Goal: Information Seeking & Learning: Learn about a topic

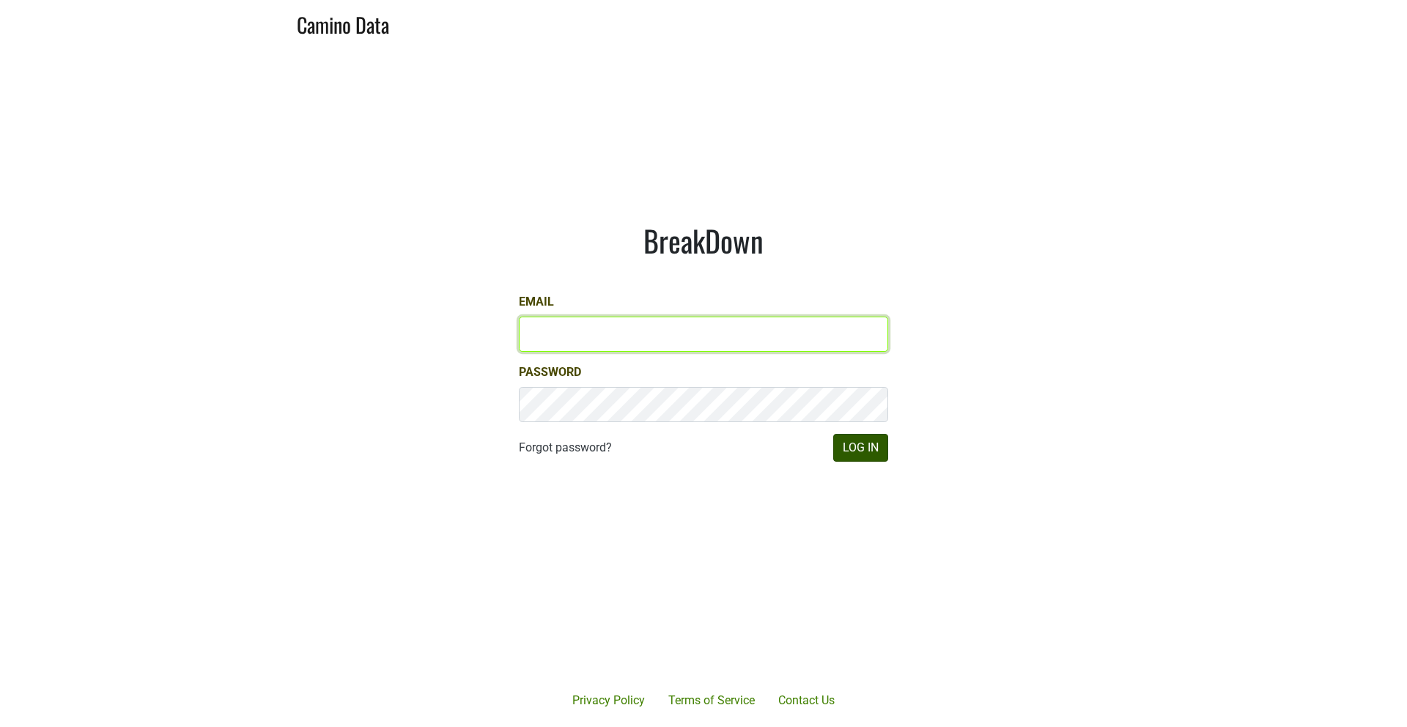
type input "mariette@dumol.com"
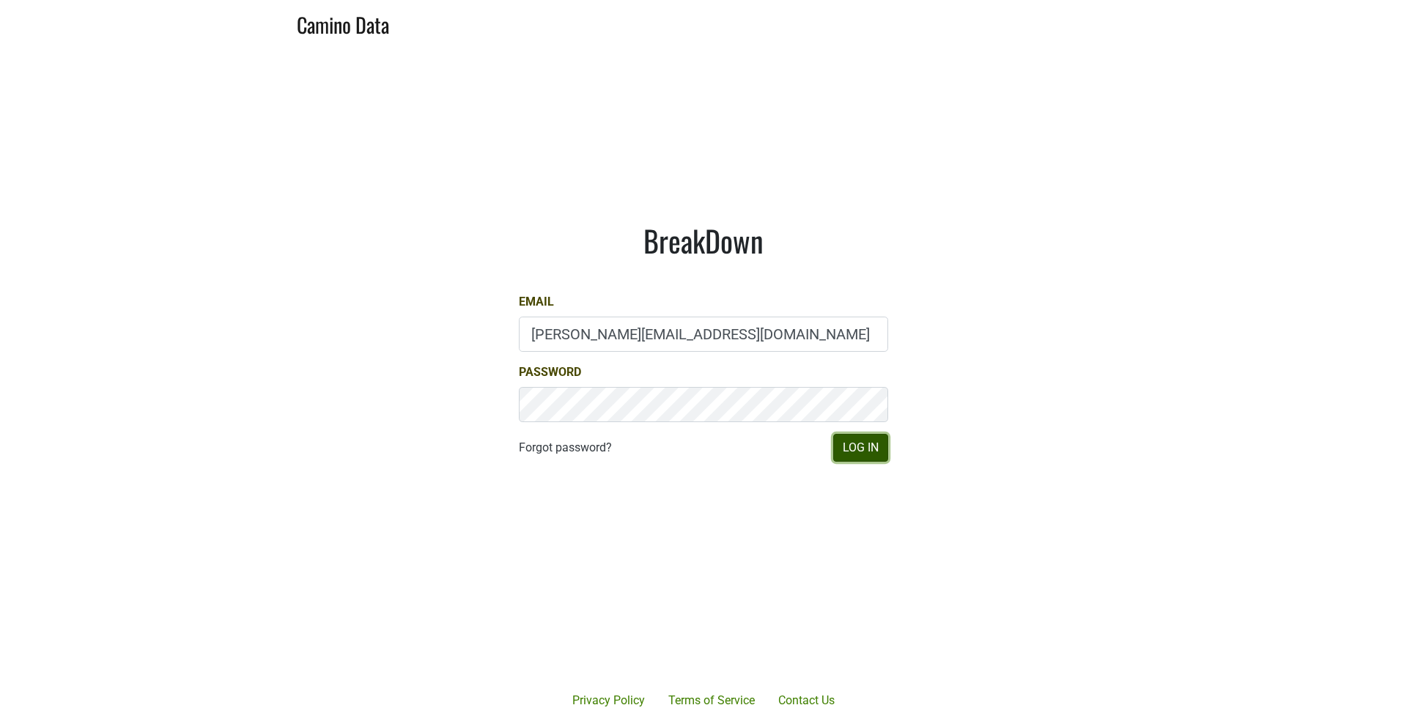
click at [853, 446] on button "Log In" at bounding box center [860, 448] width 55 height 28
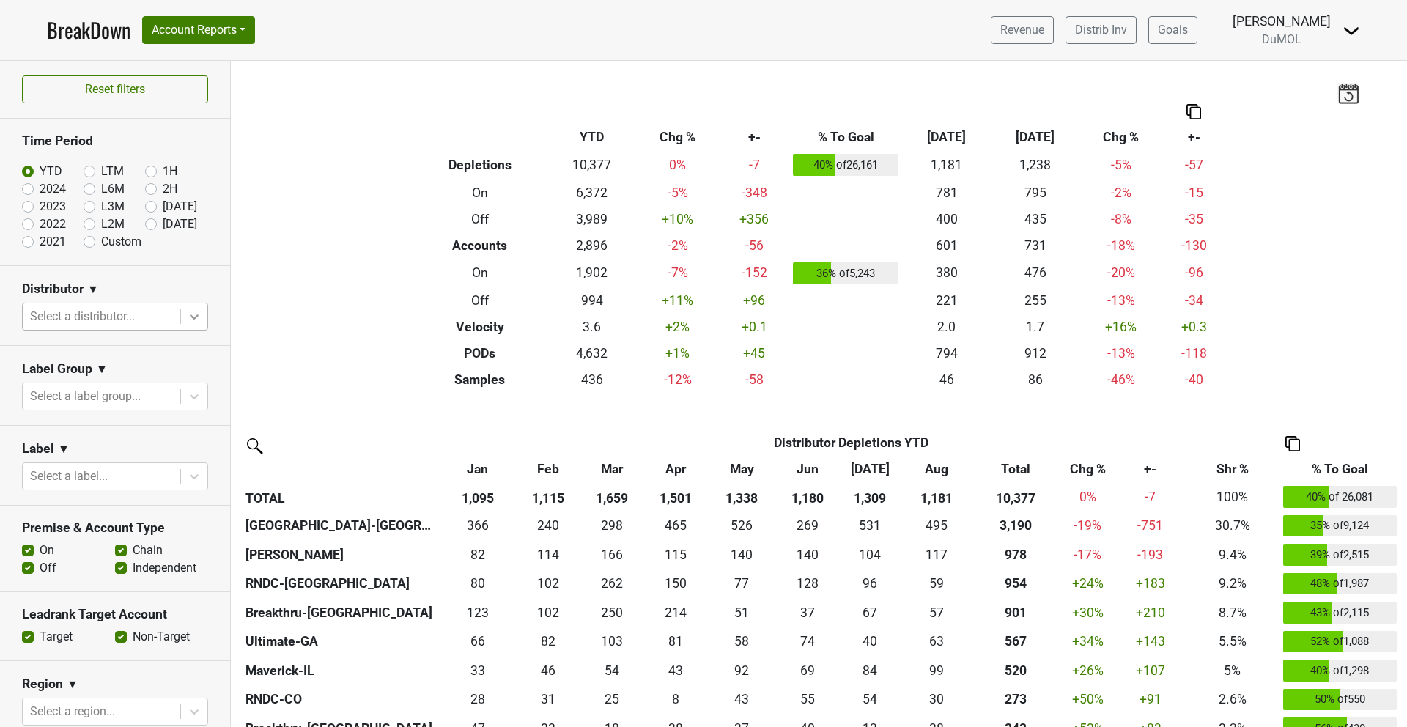
click at [188, 319] on icon at bounding box center [194, 316] width 15 height 15
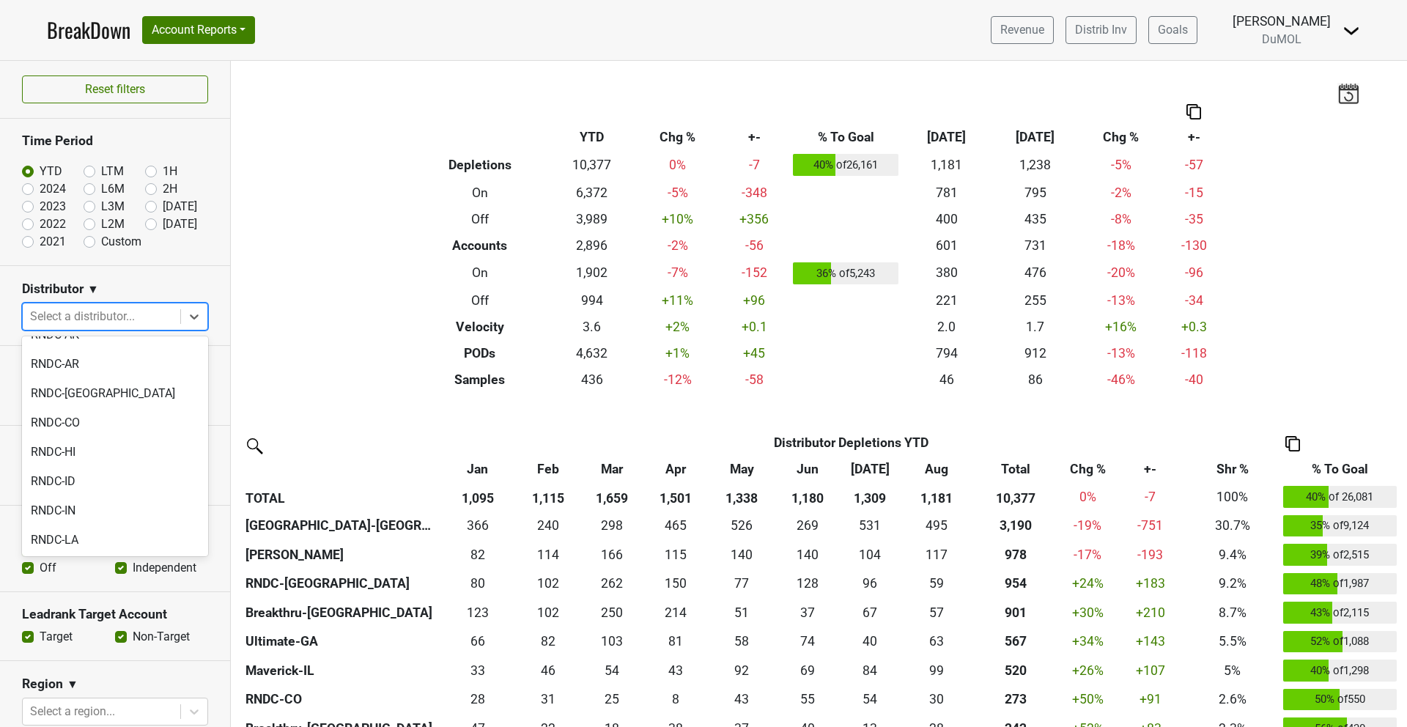
scroll to position [1516, 0]
click at [108, 636] on div "Wilson Daniels" at bounding box center [115, 650] width 186 height 29
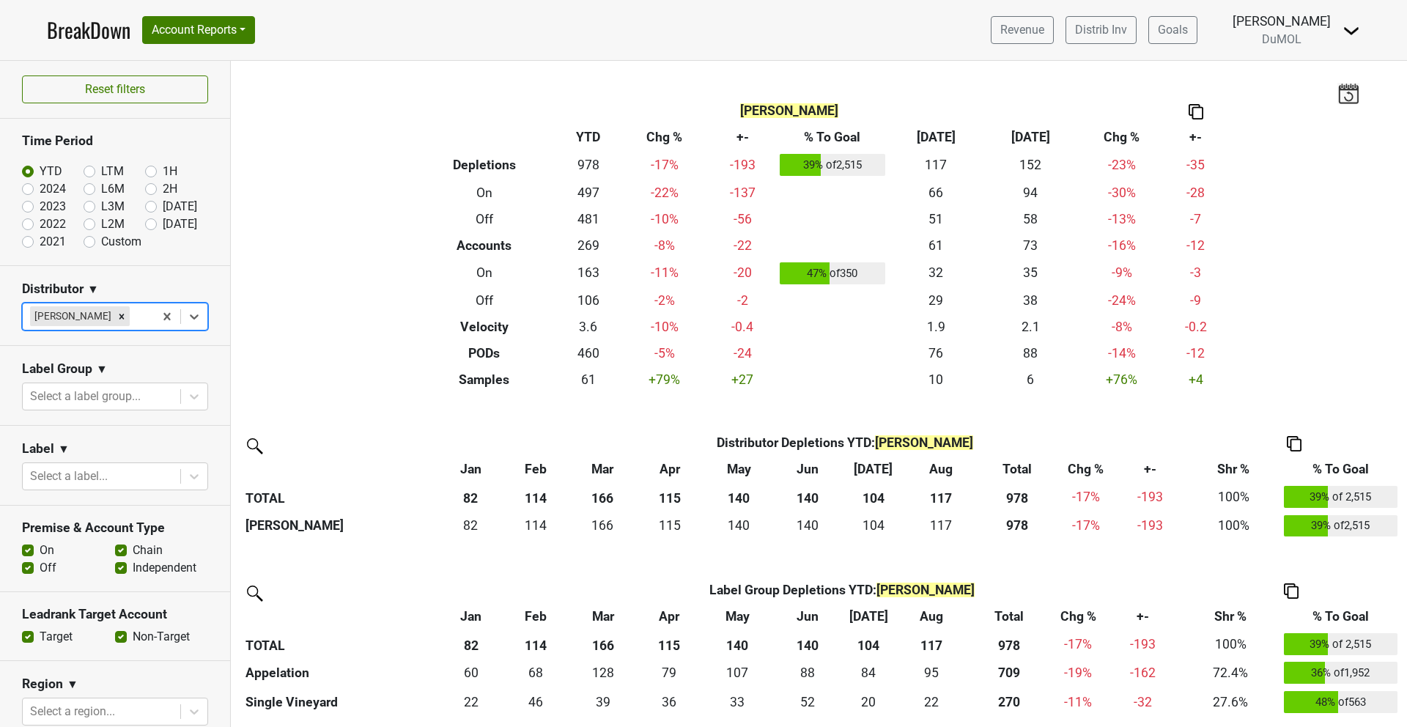
click at [1196, 108] on img at bounding box center [1196, 111] width 15 height 15
click at [1209, 67] on div "Copy as Image" at bounding box center [1195, 64] width 73 height 21
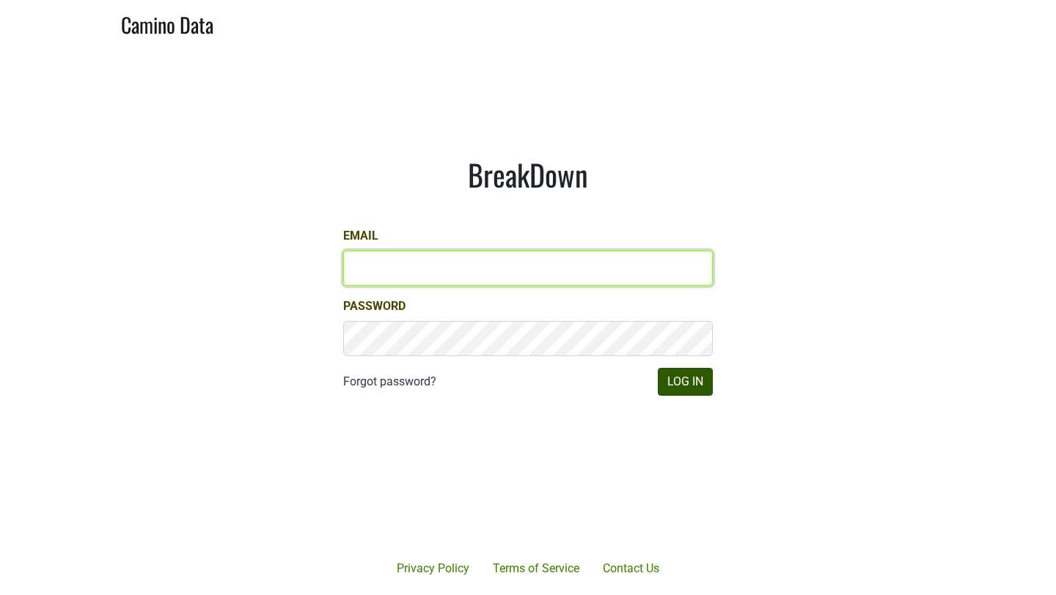
type input "mariette@dumol.com"
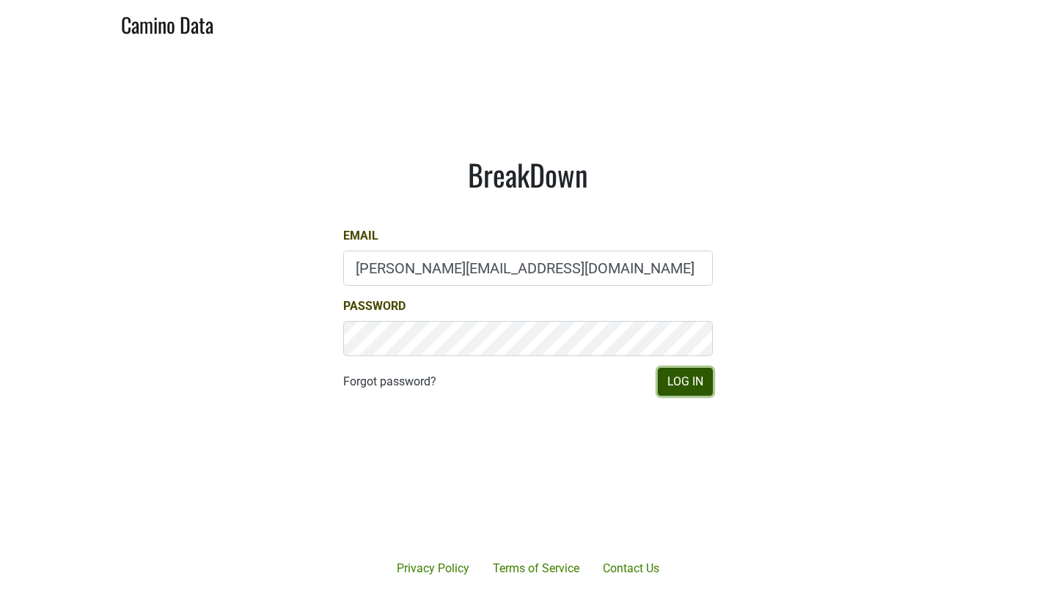
click at [677, 381] on button "Log In" at bounding box center [685, 382] width 55 height 28
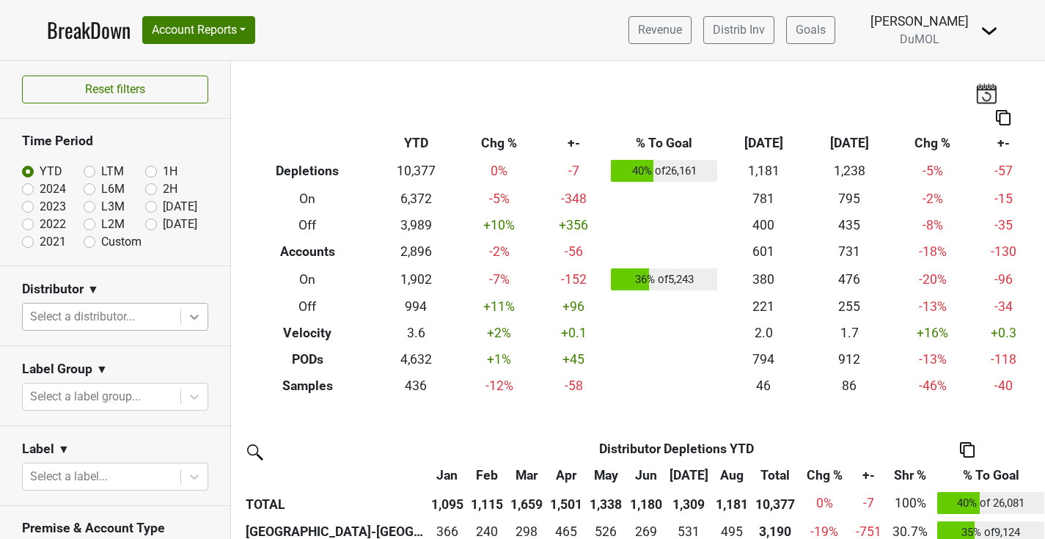
click at [193, 312] on icon at bounding box center [194, 316] width 15 height 15
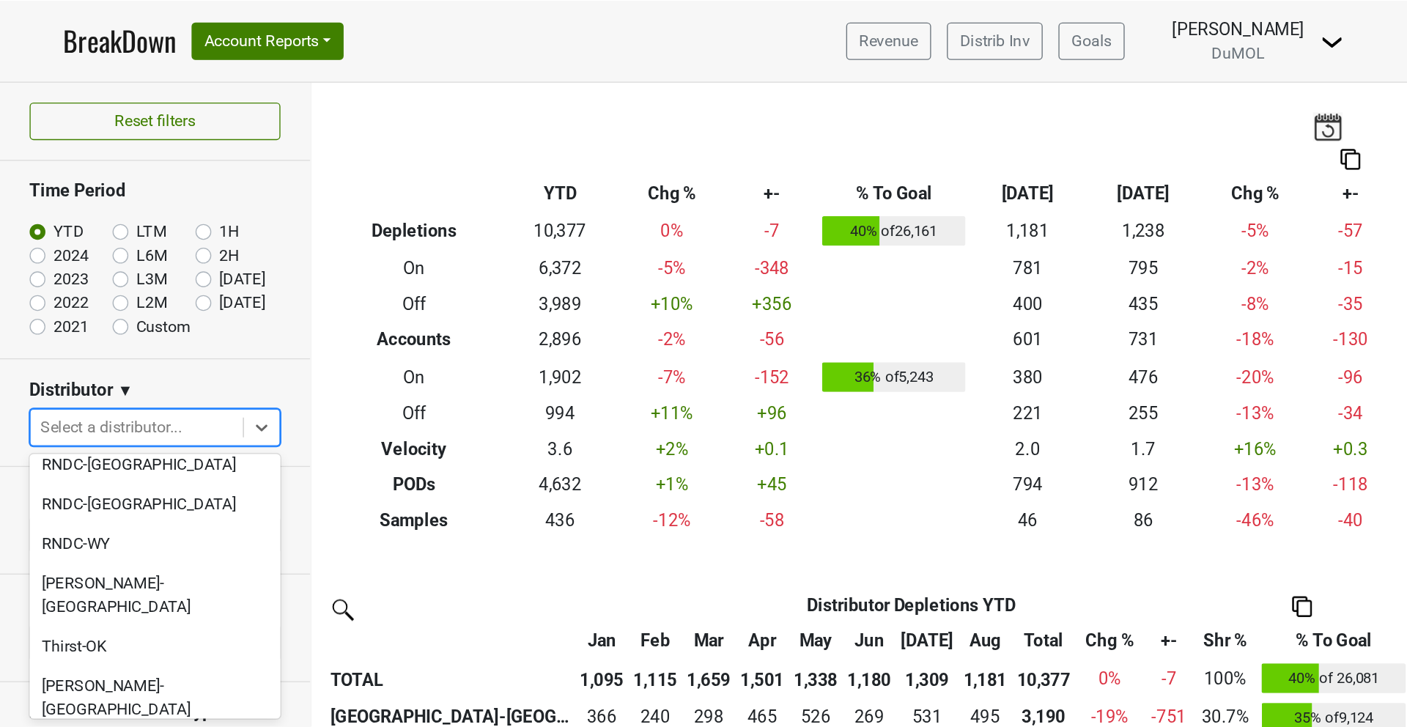
scroll to position [1466, 0]
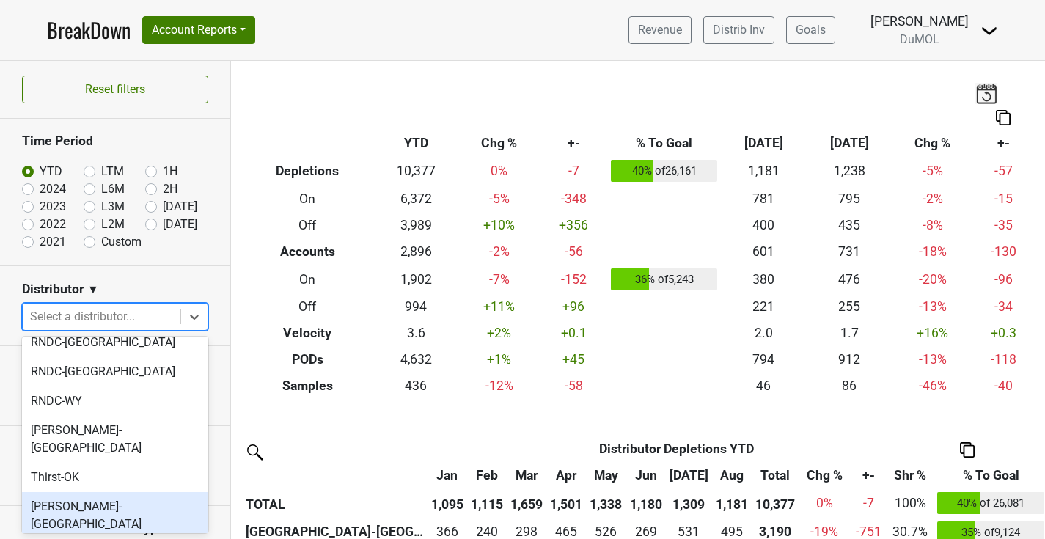
click at [78, 492] on div "[PERSON_NAME]-[GEOGRAPHIC_DATA]" at bounding box center [115, 515] width 186 height 47
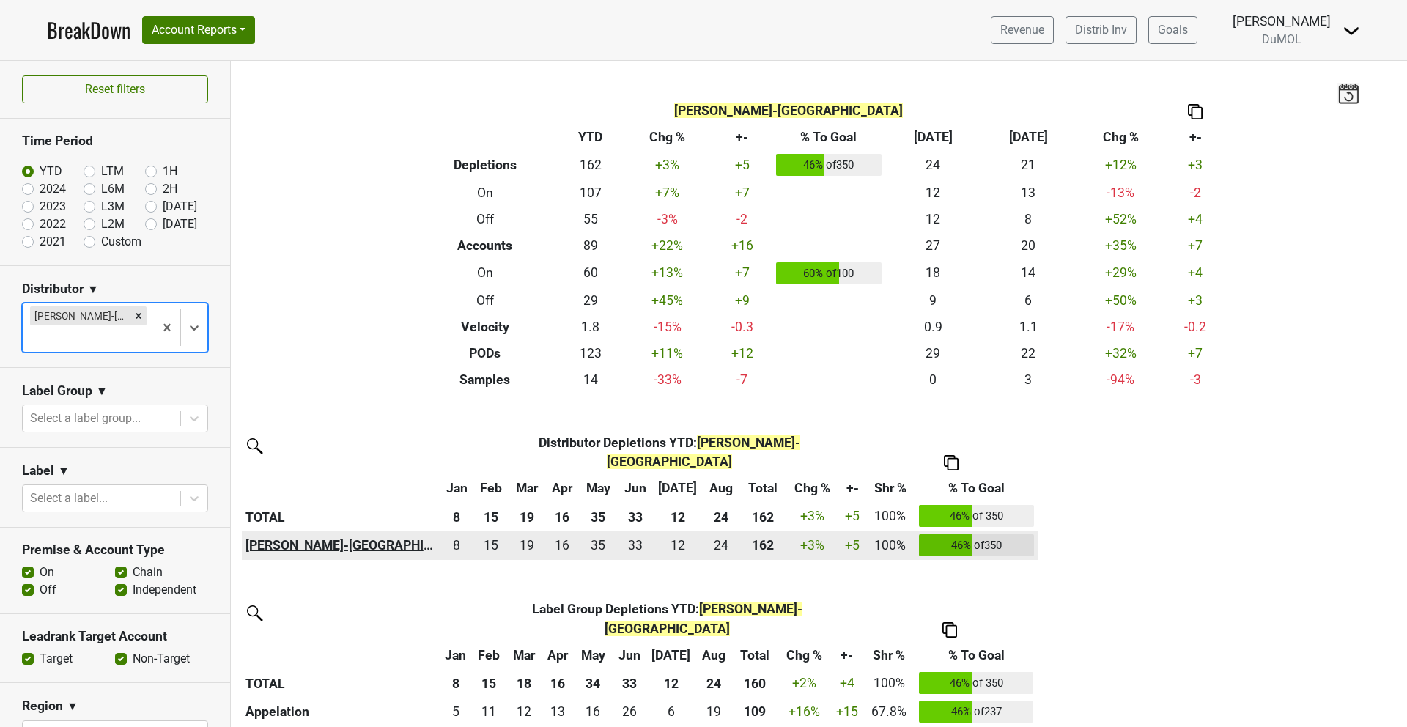
click at [298, 531] on th "[PERSON_NAME]-[GEOGRAPHIC_DATA]" at bounding box center [341, 545] width 198 height 29
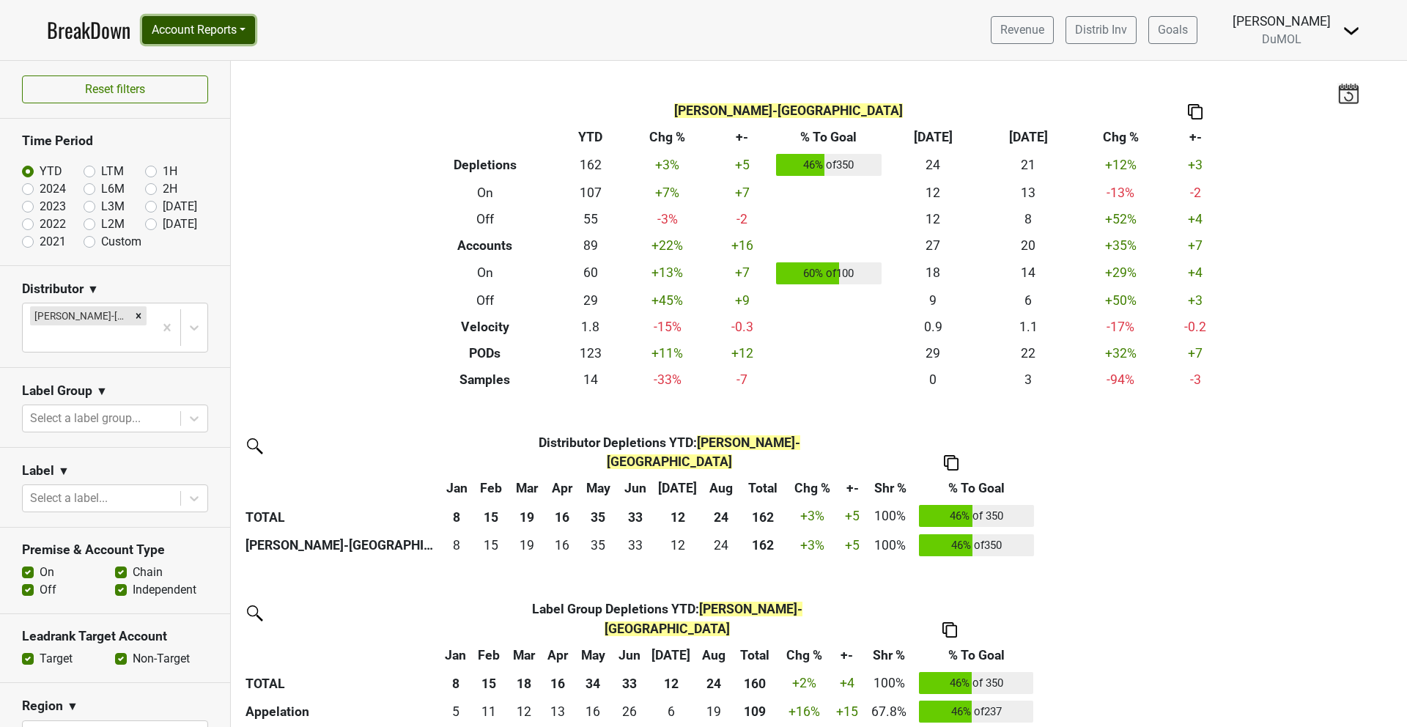
click at [202, 37] on button "Account Reports" at bounding box center [198, 30] width 113 height 28
click at [211, 57] on link "SuperRanker" at bounding box center [208, 63] width 130 height 23
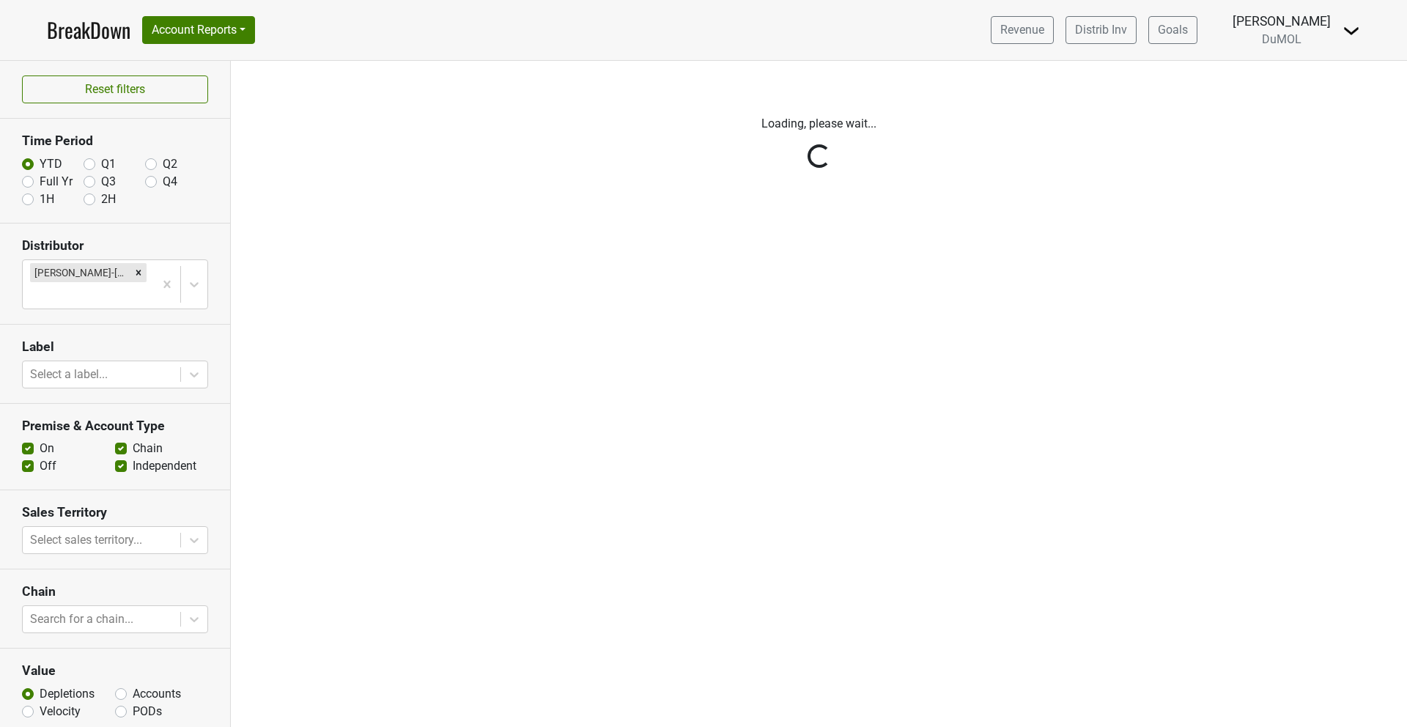
click at [119, 669] on div "Reset filters Time Period YTD Q1 Q2 Full Yr Q3 Q4 1H 2H Distributor [PERSON_NAM…" at bounding box center [115, 394] width 231 height 666
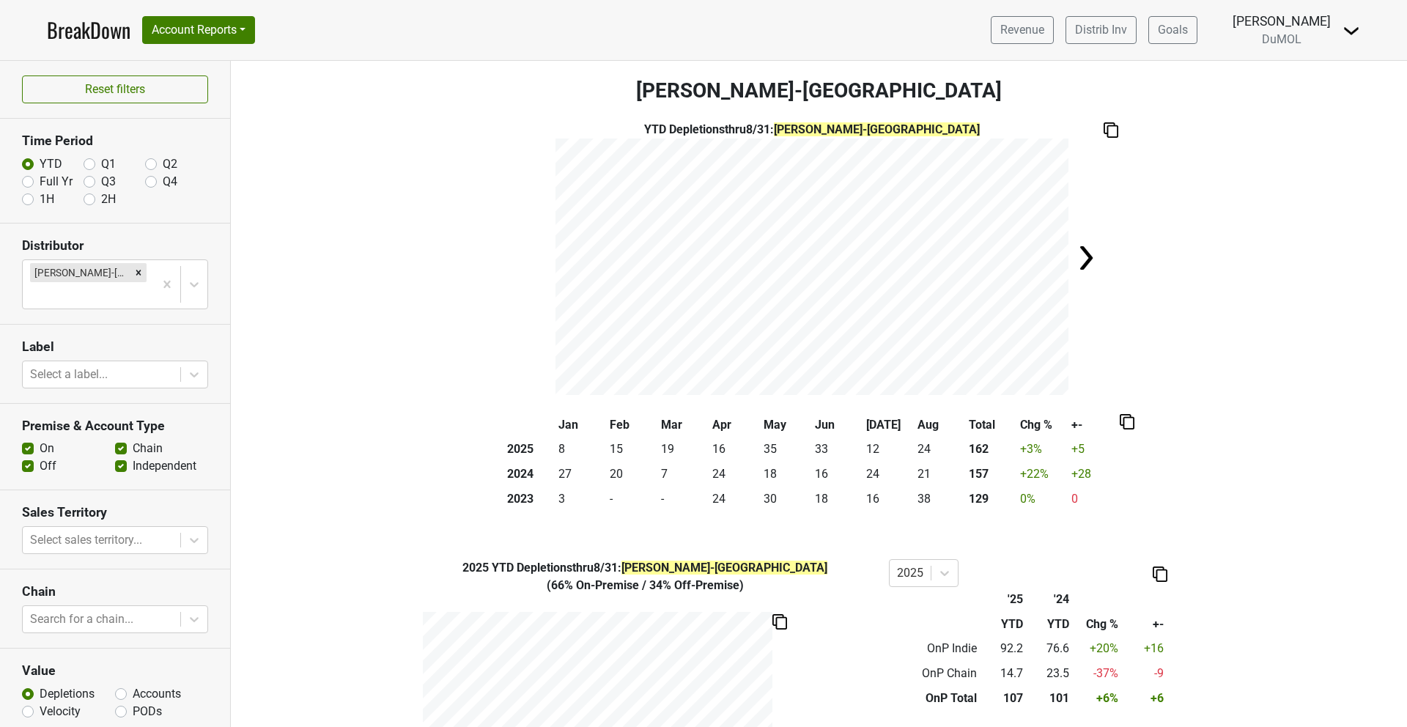
click at [133, 685] on label "Accounts" at bounding box center [157, 694] width 48 height 18
click at [119, 685] on input "Accounts" at bounding box center [121, 692] width 12 height 15
radio input "true"
click at [40, 177] on label "Full Yr" at bounding box center [56, 182] width 33 height 18
click at [31, 177] on input "Full Yr" at bounding box center [28, 180] width 12 height 15
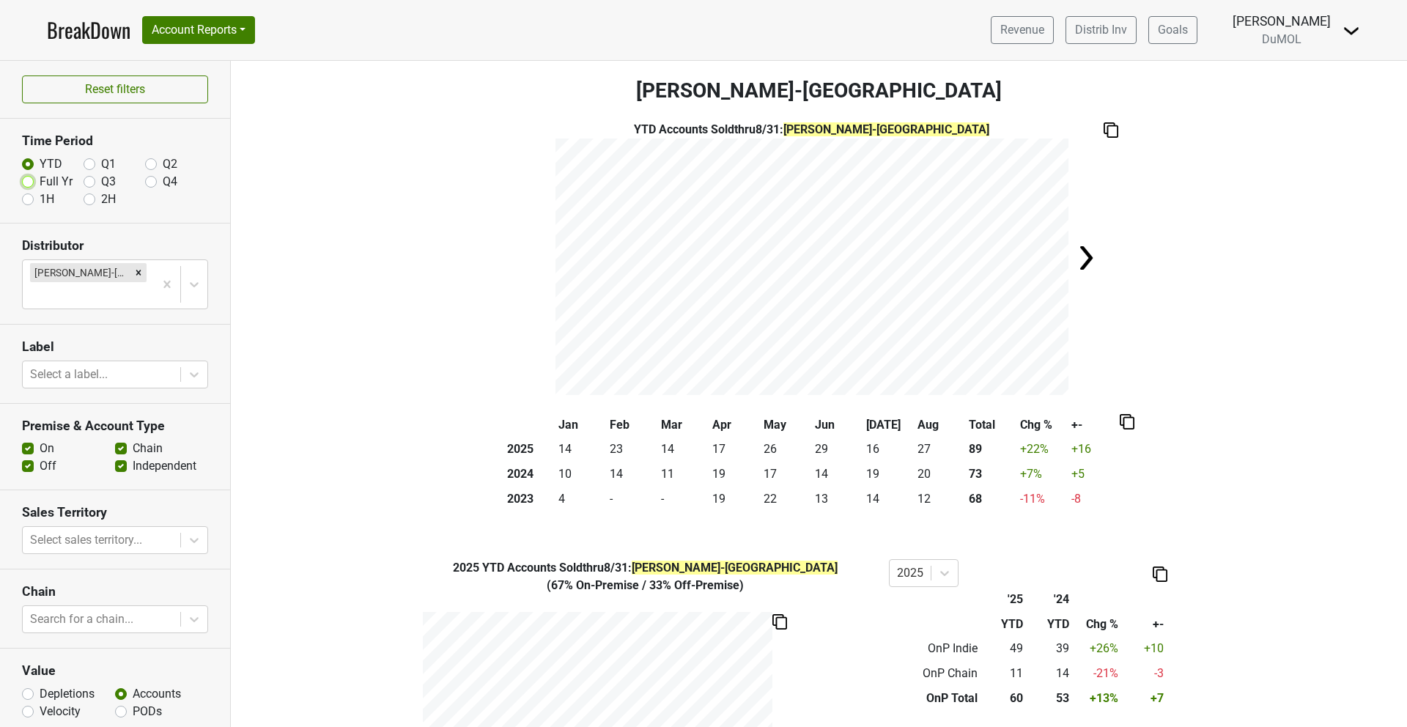
radio input "true"
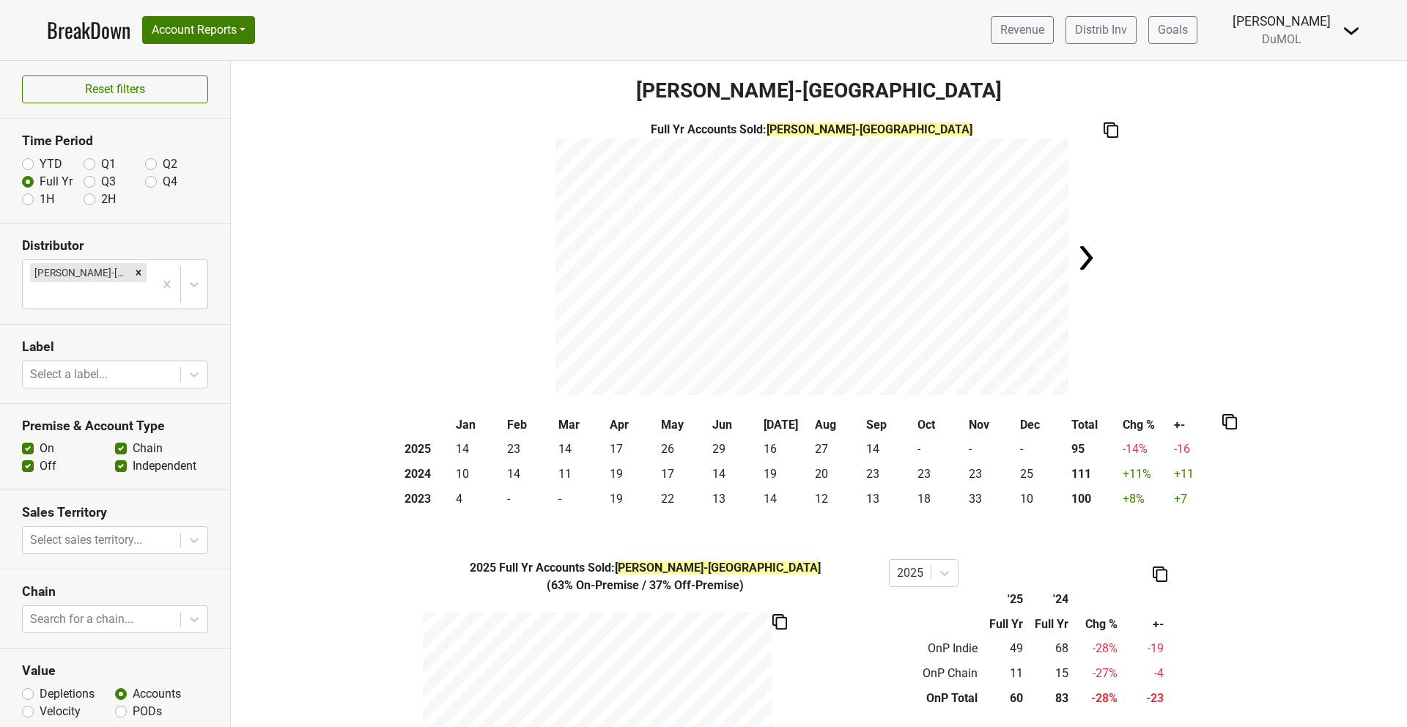
click at [40, 457] on label "Off" at bounding box center [48, 466] width 17 height 18
click at [27, 457] on input "Off" at bounding box center [28, 464] width 12 height 15
checkbox input "false"
click at [40, 163] on label "YTD" at bounding box center [51, 164] width 23 height 18
click at [28, 163] on input "YTD" at bounding box center [28, 162] width 12 height 15
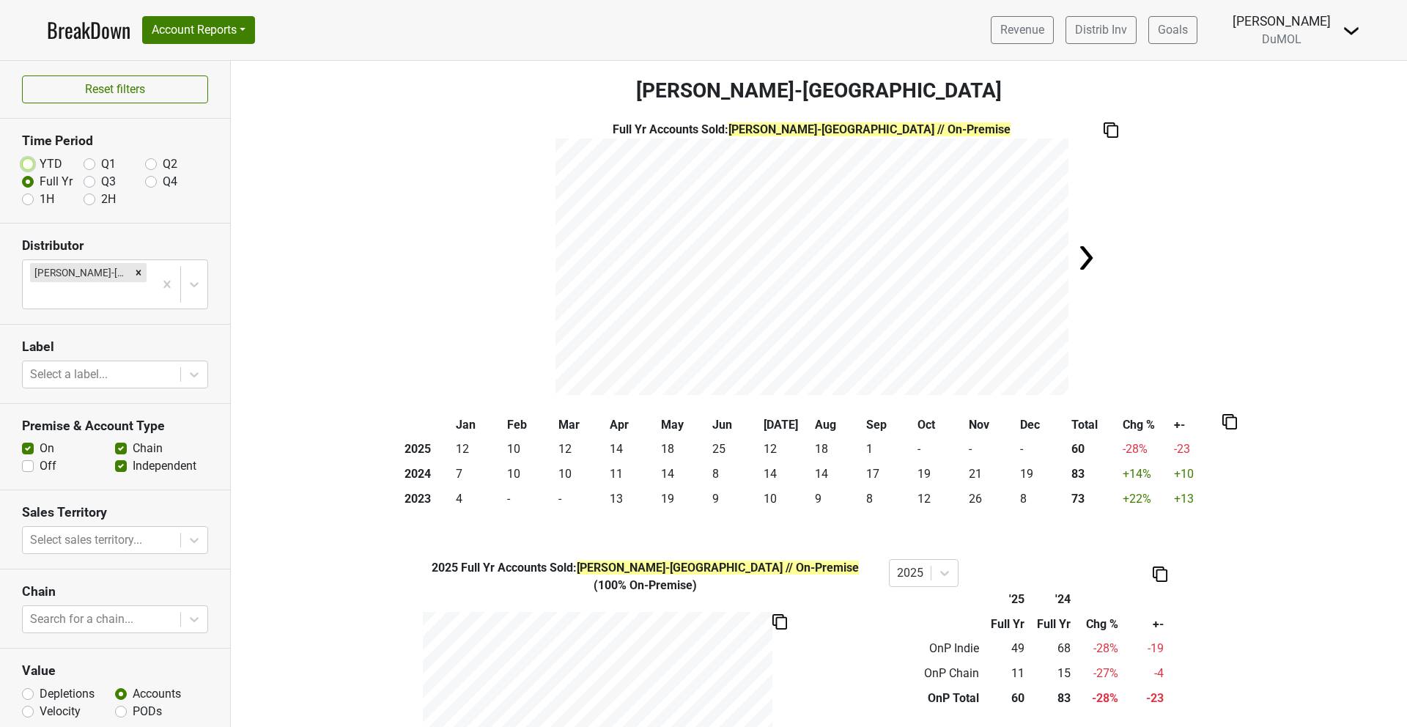
radio input "true"
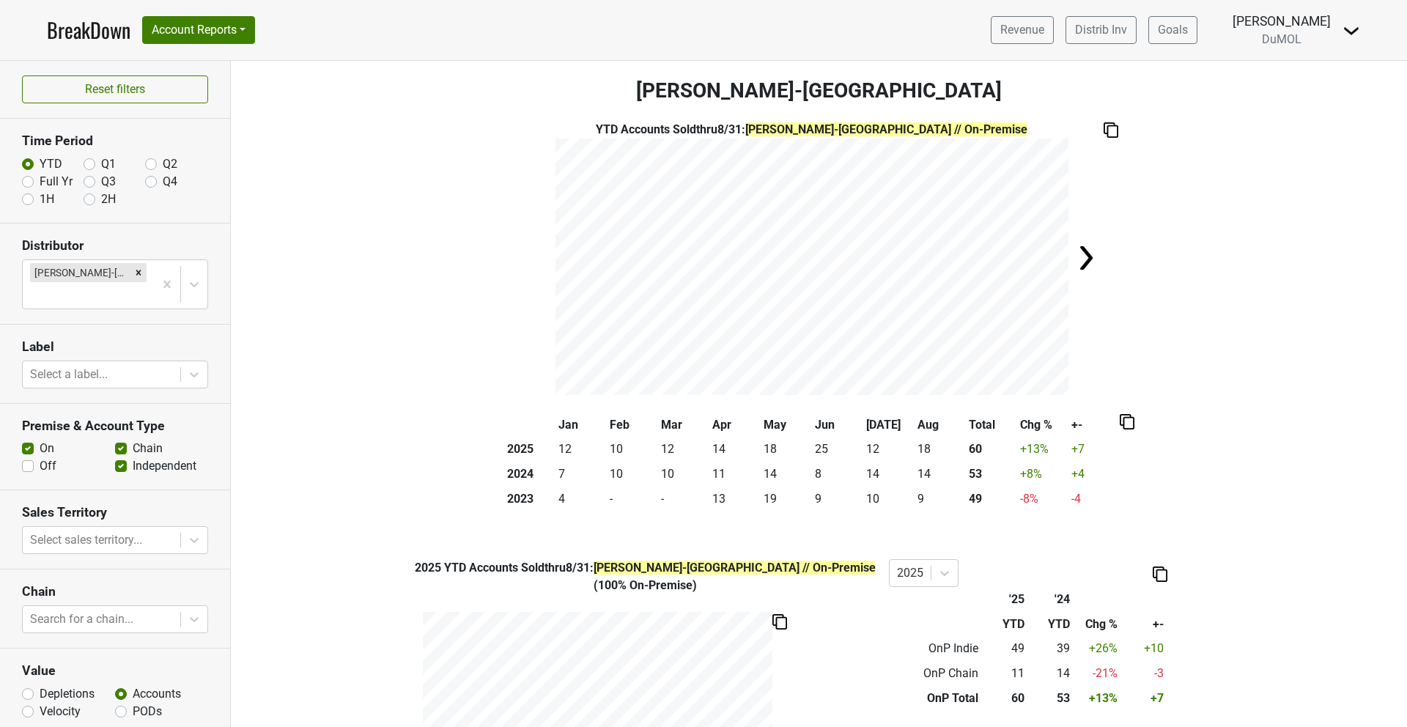
click at [40, 182] on label "Full Yr" at bounding box center [56, 182] width 33 height 18
click at [26, 182] on input "Full Yr" at bounding box center [28, 180] width 12 height 15
radio input "true"
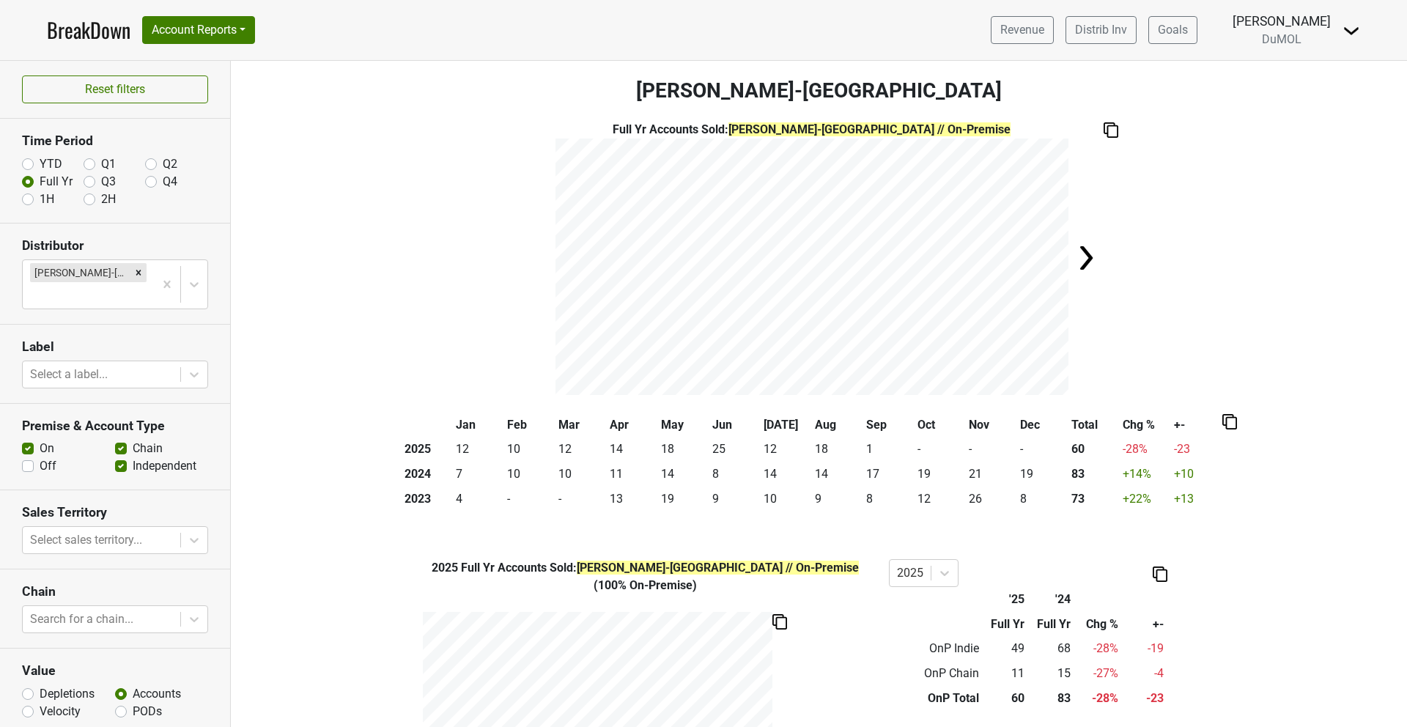
click at [15, 442] on section "Premise & Account Type On Off Chain Independent" at bounding box center [115, 447] width 230 height 86
click at [40, 457] on label "Off" at bounding box center [48, 466] width 17 height 18
click at [26, 457] on input "Off" at bounding box center [28, 464] width 12 height 15
checkbox input "true"
click at [40, 685] on label "Depletions" at bounding box center [67, 694] width 55 height 18
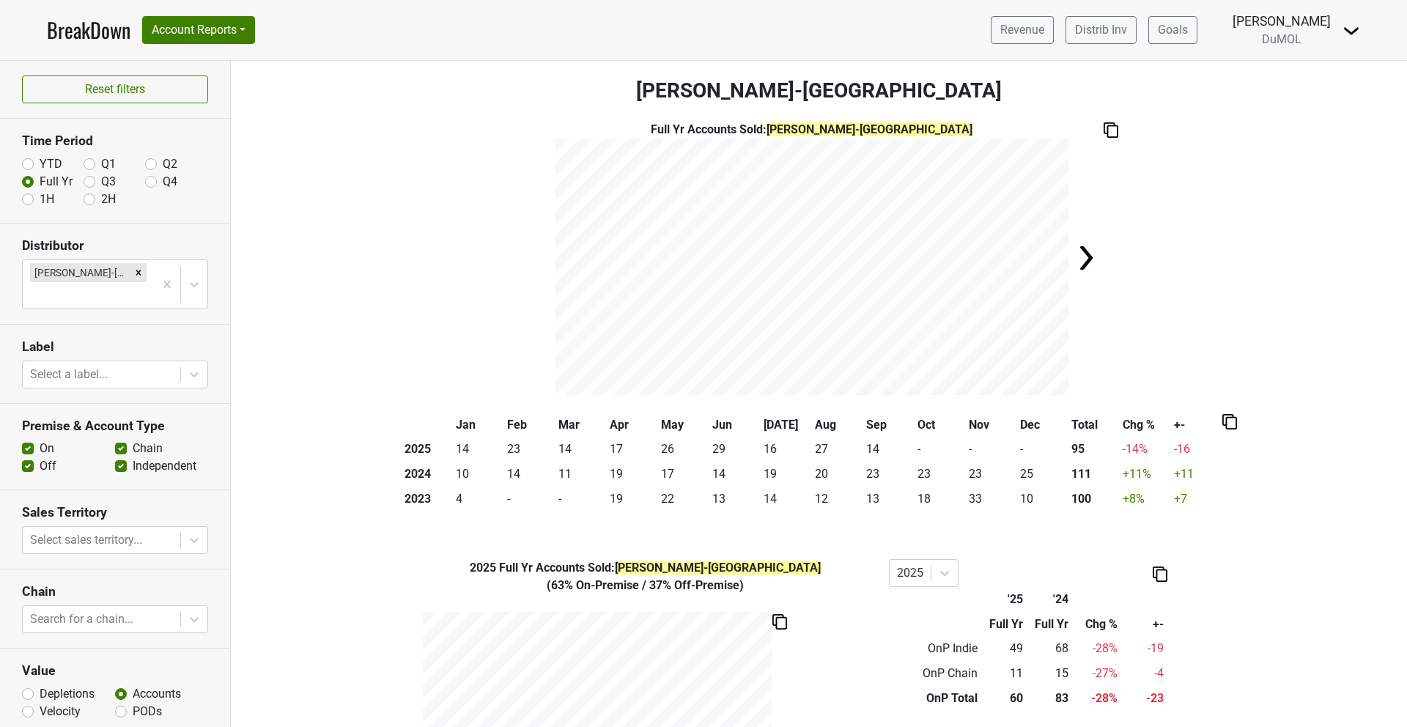
click at [28, 685] on input "Depletions" at bounding box center [28, 692] width 12 height 15
radio input "true"
click at [40, 161] on label "YTD" at bounding box center [51, 164] width 23 height 18
click at [30, 161] on input "YTD" at bounding box center [28, 162] width 12 height 15
radio input "true"
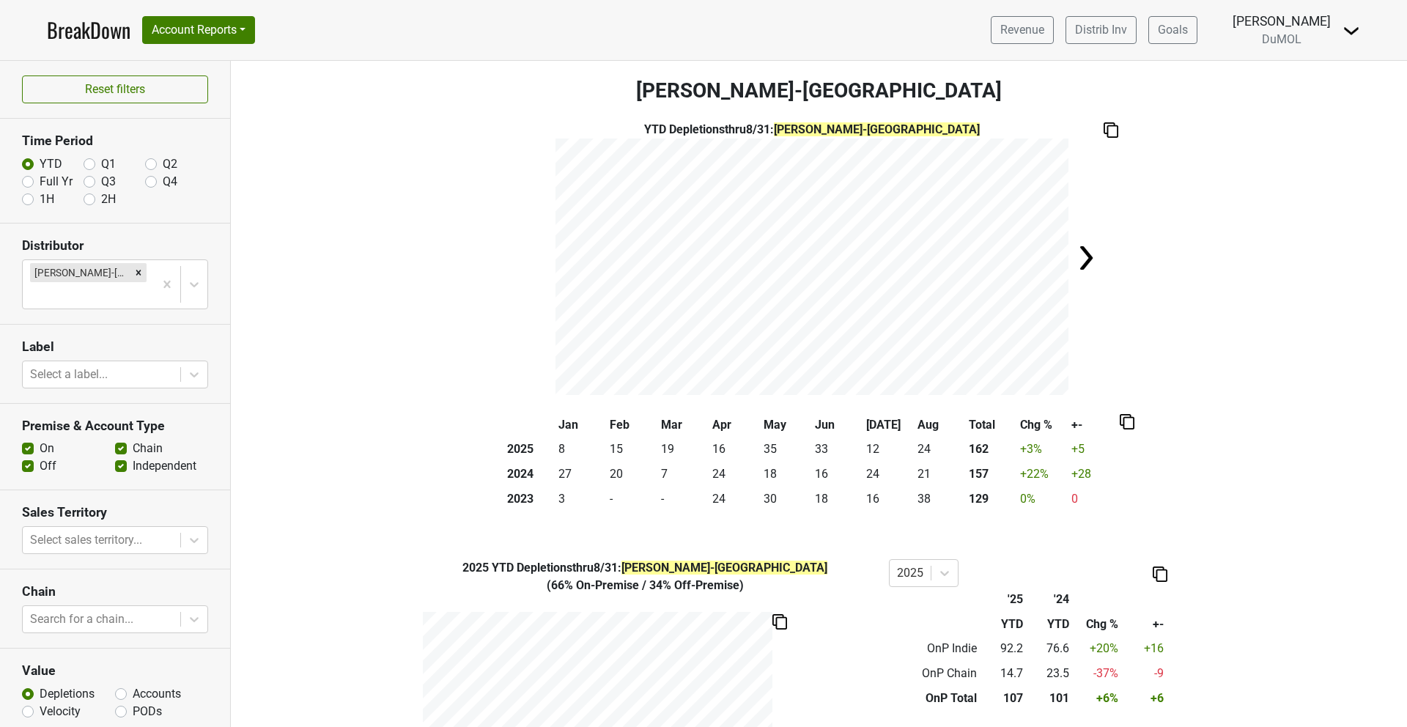
click at [40, 180] on label "Full Yr" at bounding box center [56, 182] width 33 height 18
click at [30, 180] on input "Full Yr" at bounding box center [28, 180] width 12 height 15
radio input "true"
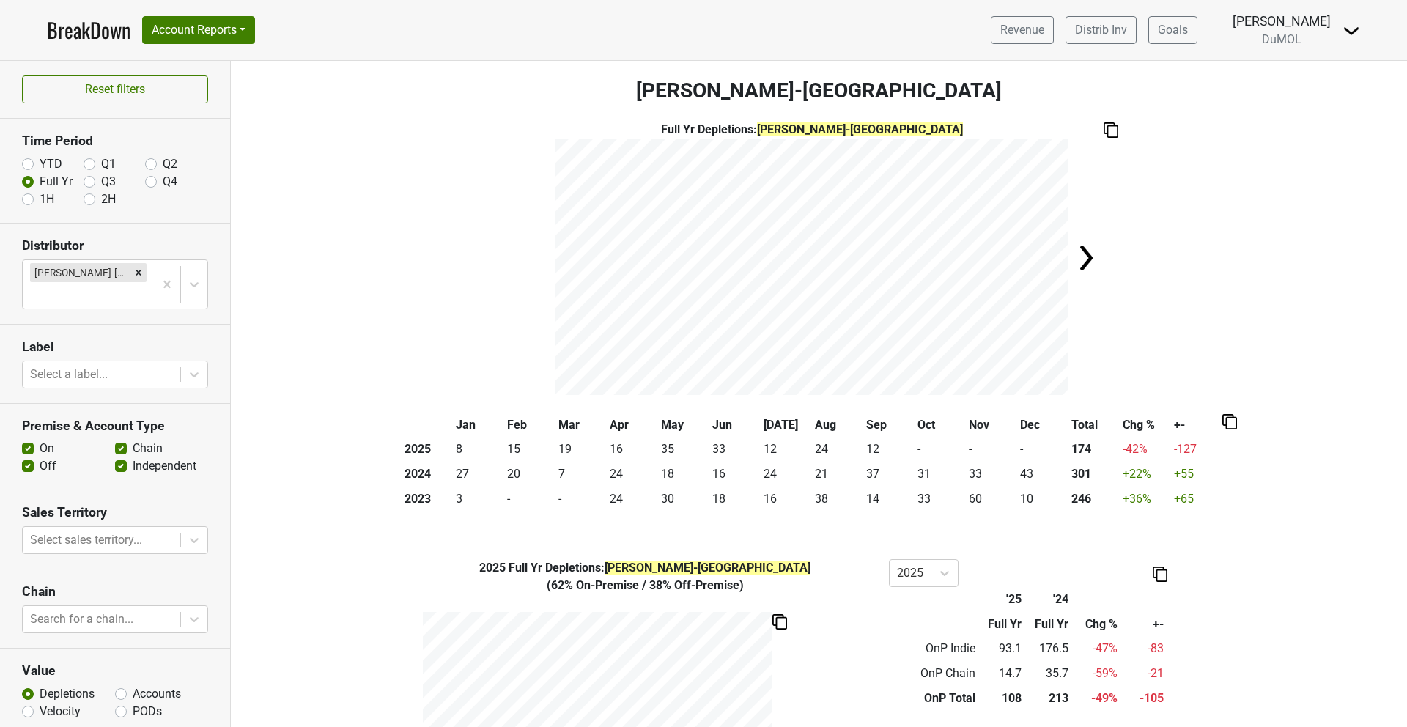
click at [40, 163] on label "YTD" at bounding box center [51, 164] width 23 height 18
click at [30, 163] on input "YTD" at bounding box center [28, 162] width 12 height 15
radio input "true"
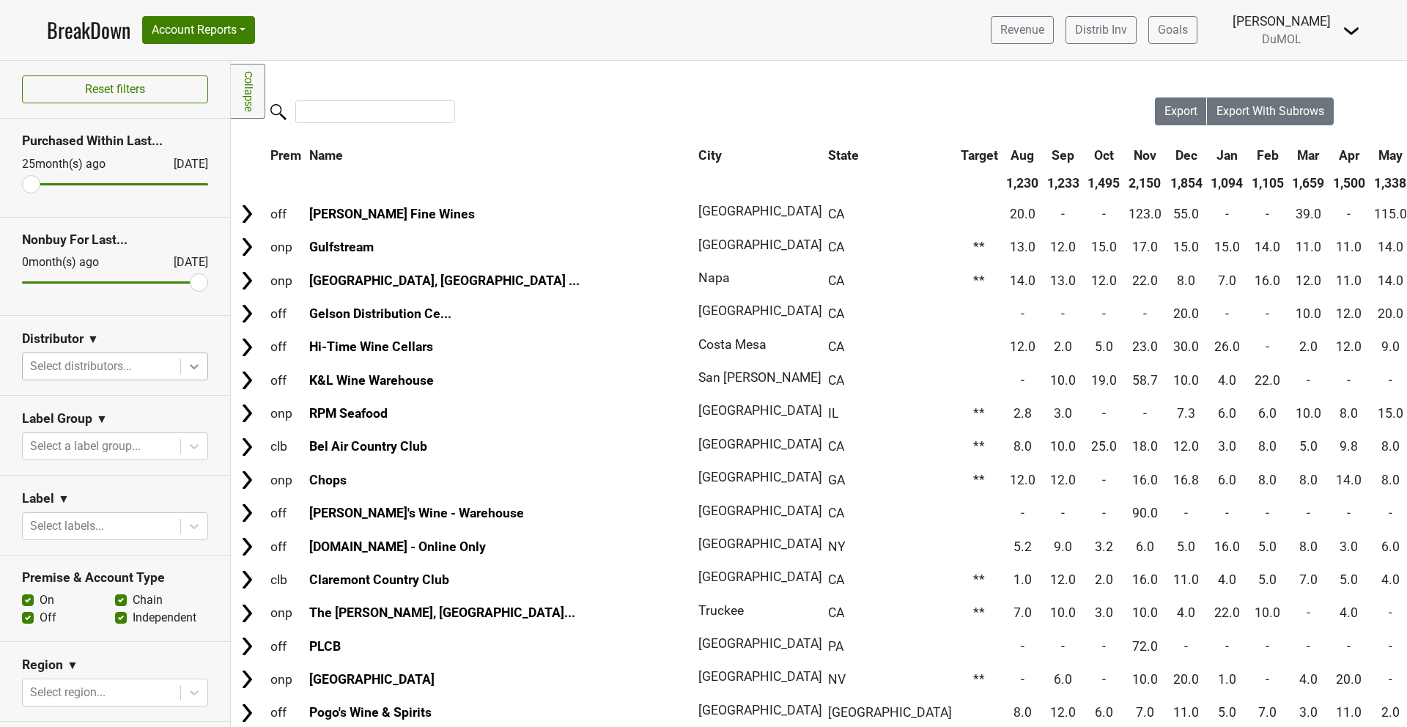
click at [198, 367] on icon at bounding box center [194, 366] width 15 height 15
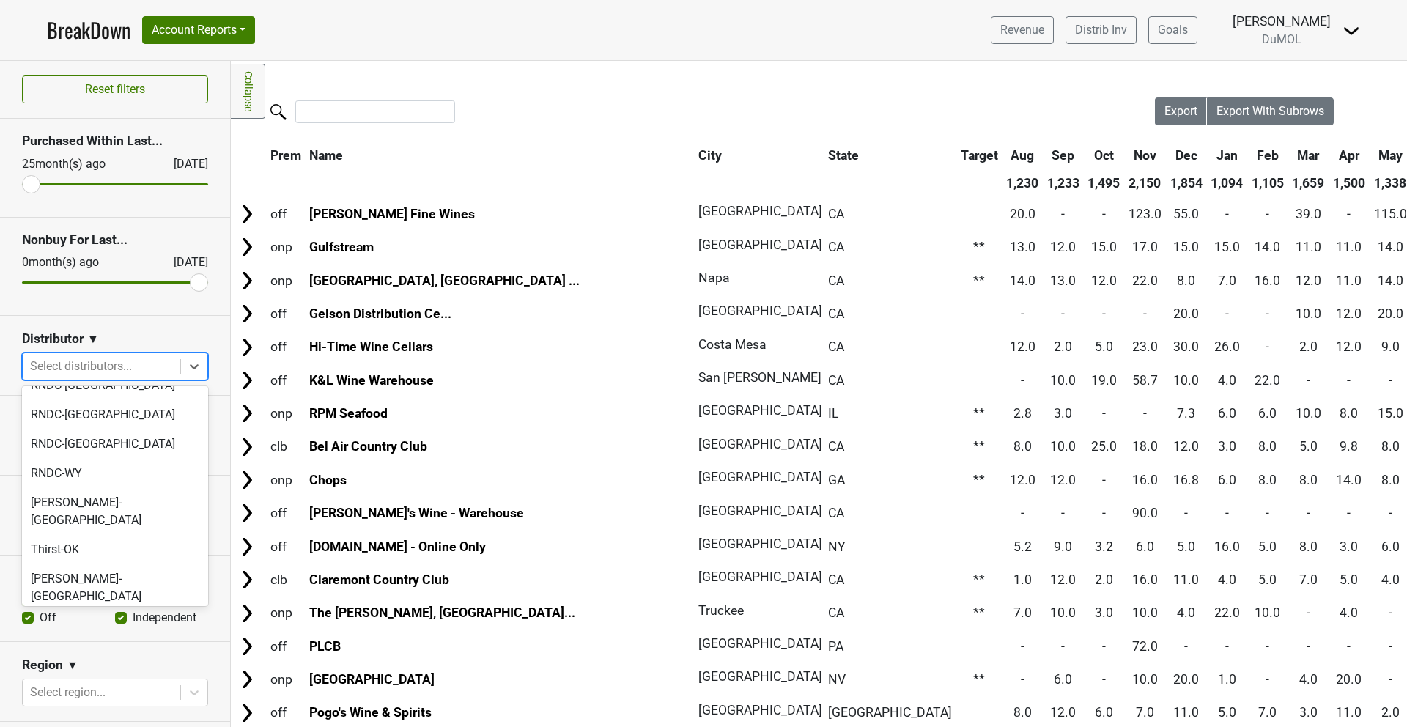
scroll to position [1444, 0]
click at [76, 564] on div "[PERSON_NAME]-[GEOGRAPHIC_DATA]" at bounding box center [115, 587] width 186 height 47
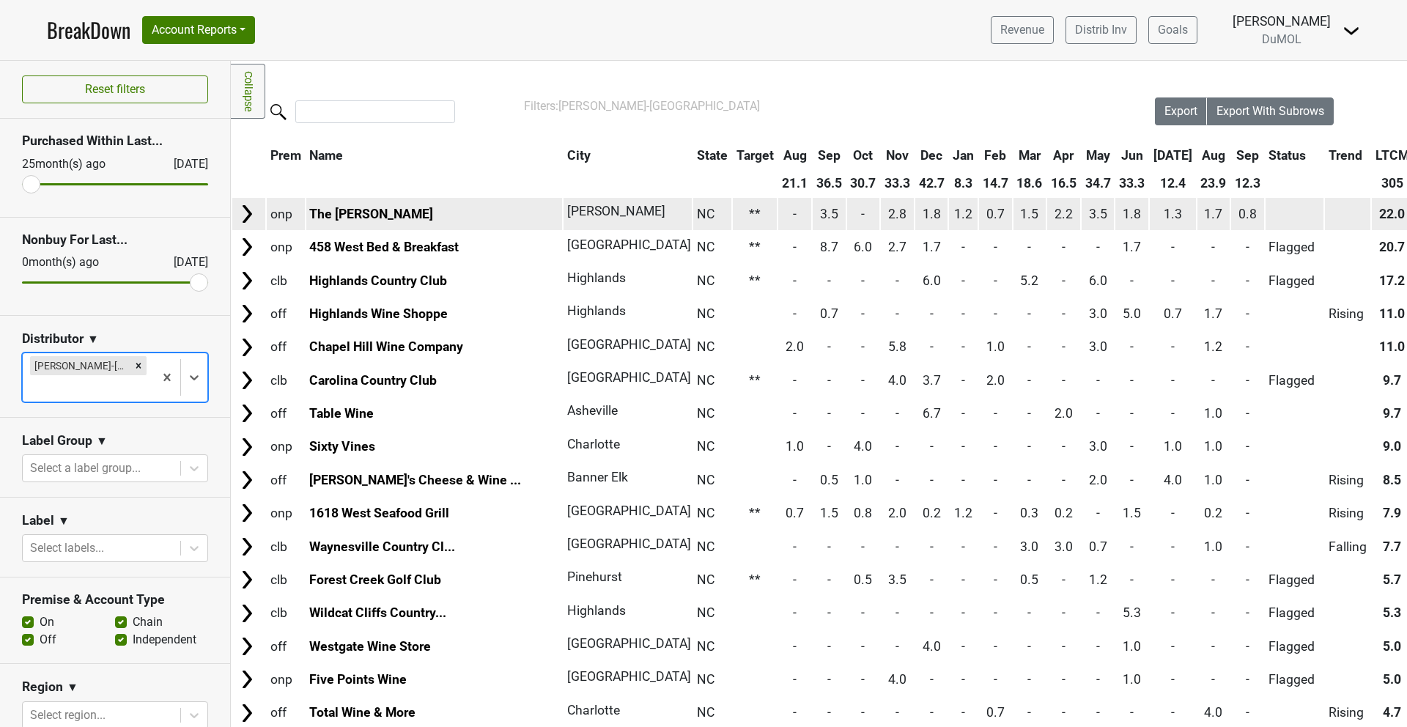
click at [243, 210] on img at bounding box center [247, 214] width 22 height 22
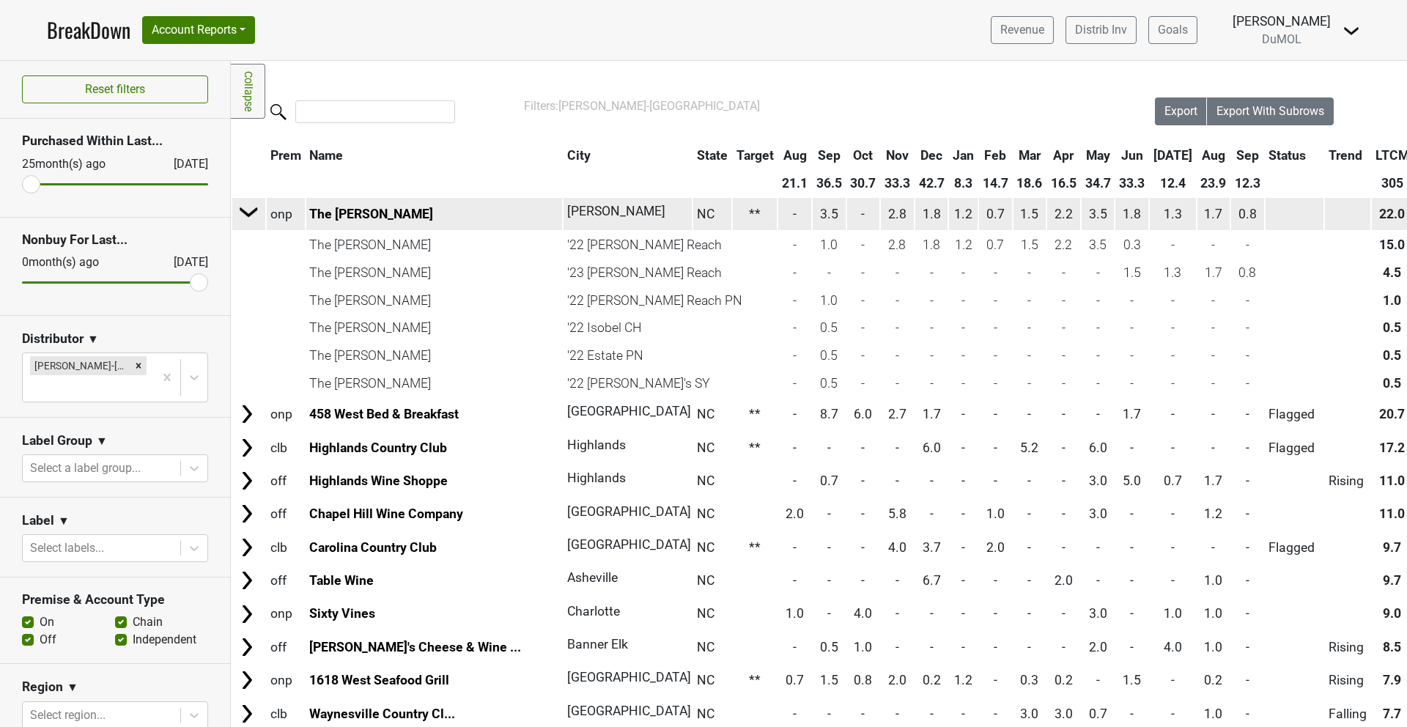
click at [243, 210] on img at bounding box center [249, 212] width 22 height 22
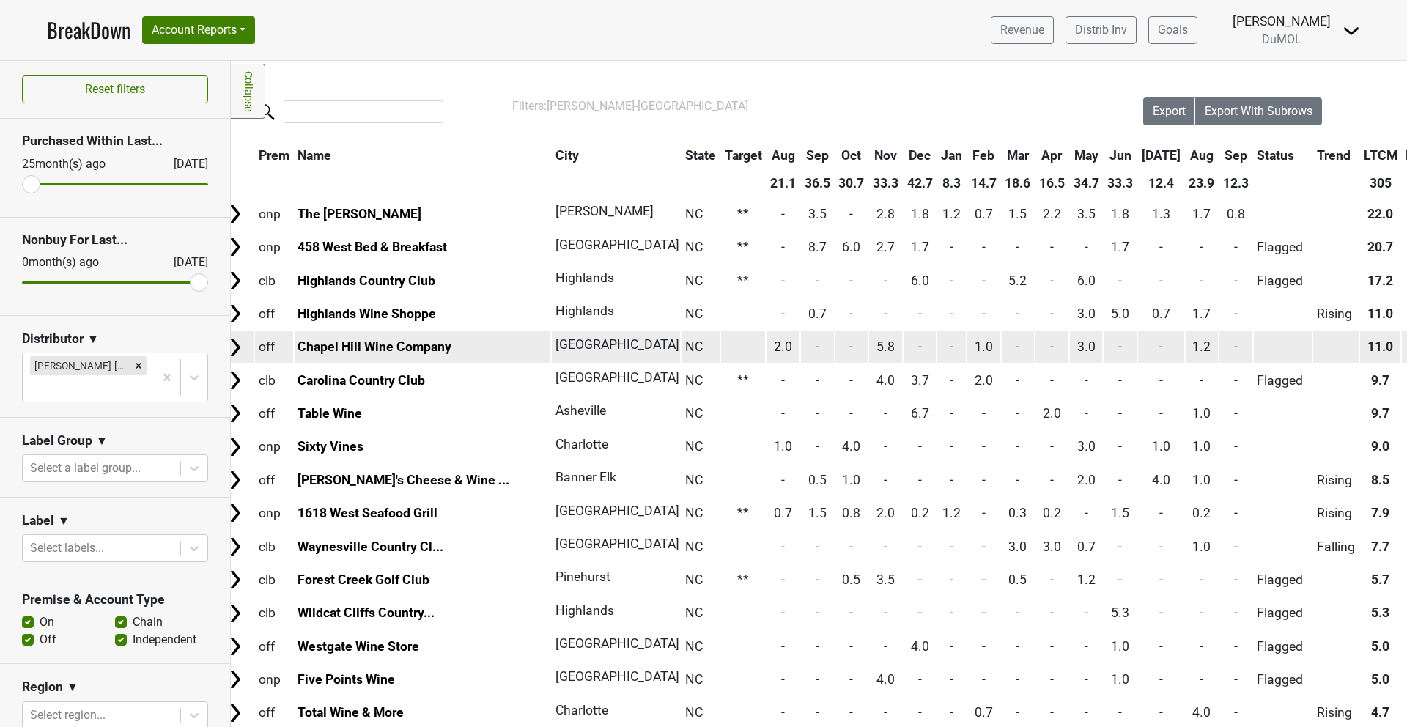
scroll to position [0, 0]
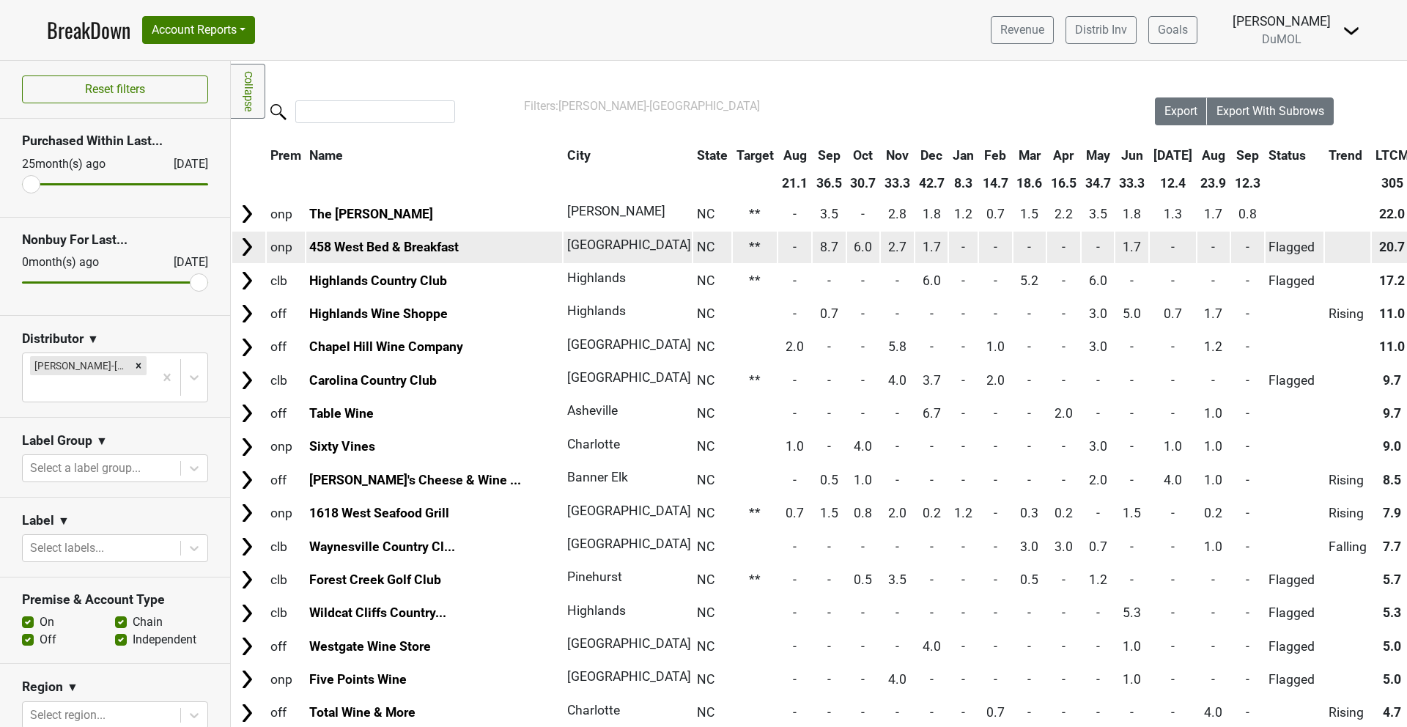
click at [237, 259] on td at bounding box center [248, 248] width 33 height 32
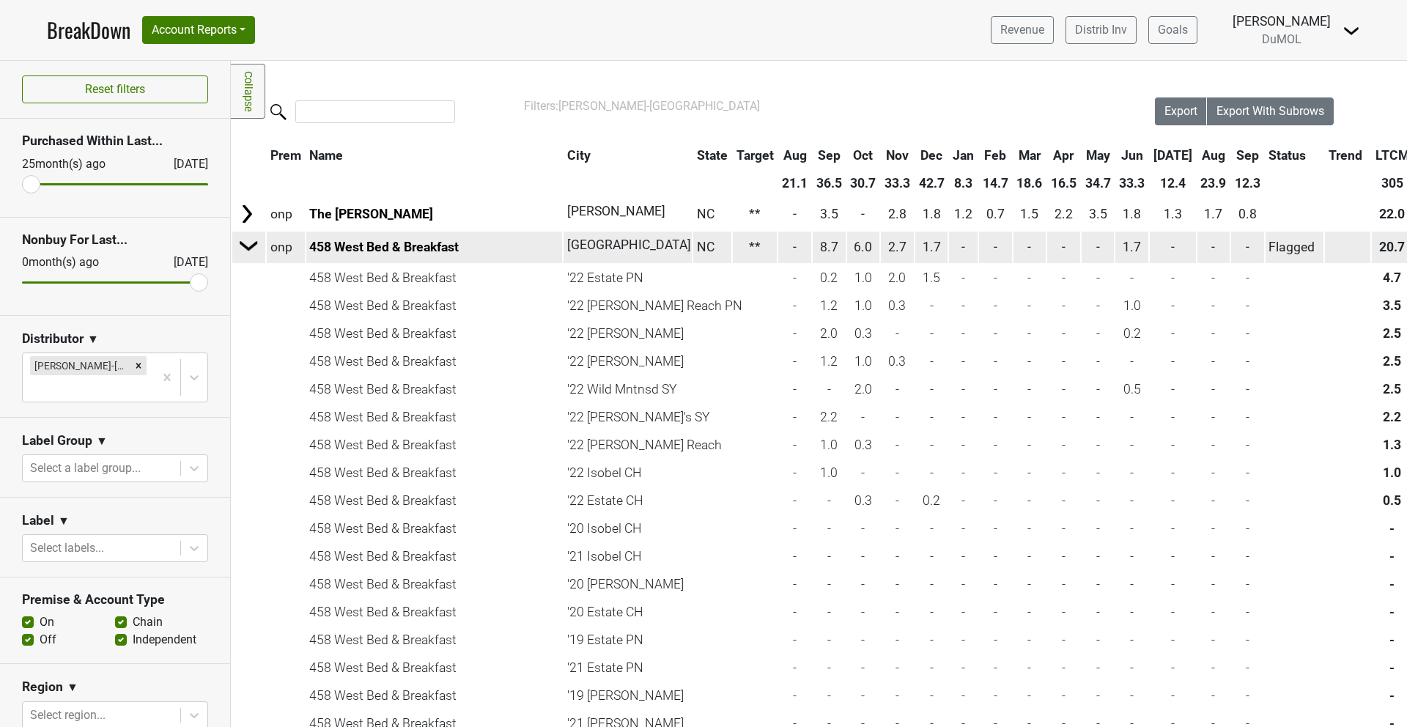
click at [246, 245] on img at bounding box center [249, 246] width 22 height 22
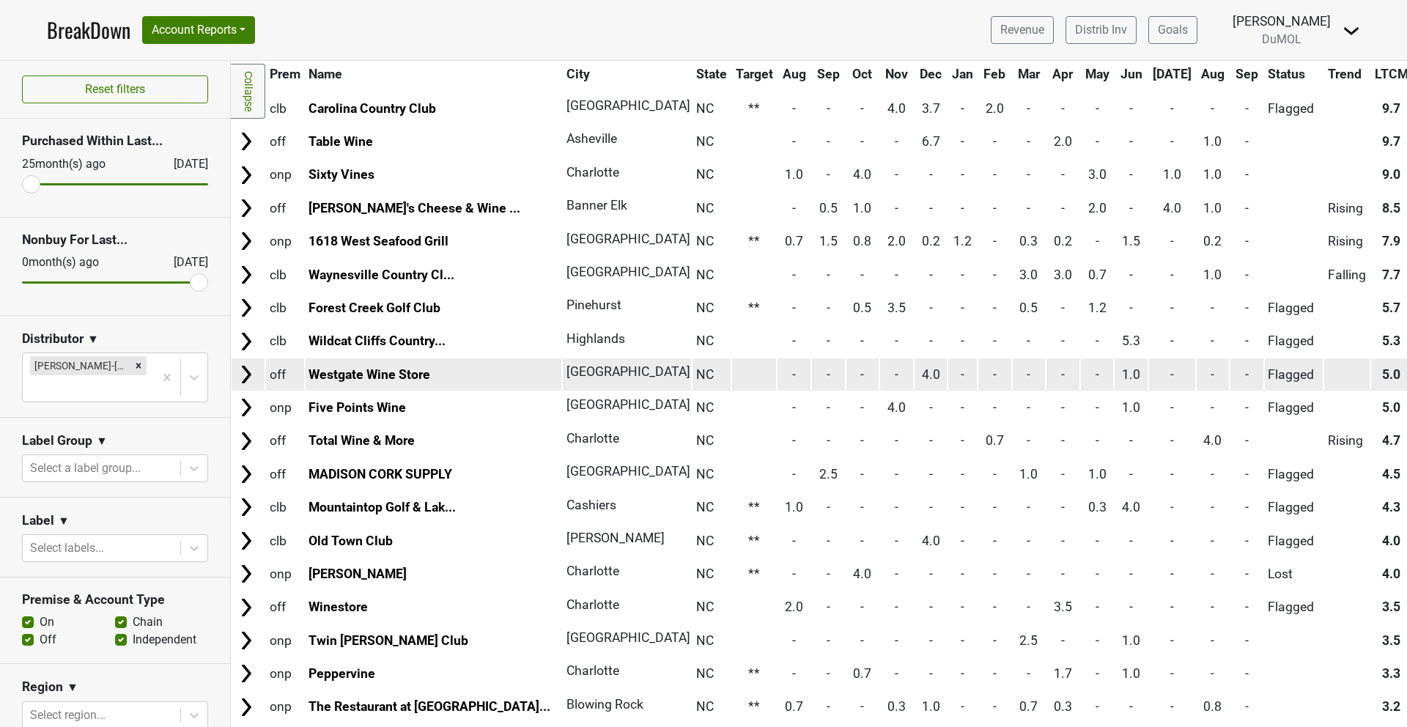
scroll to position [273, 1]
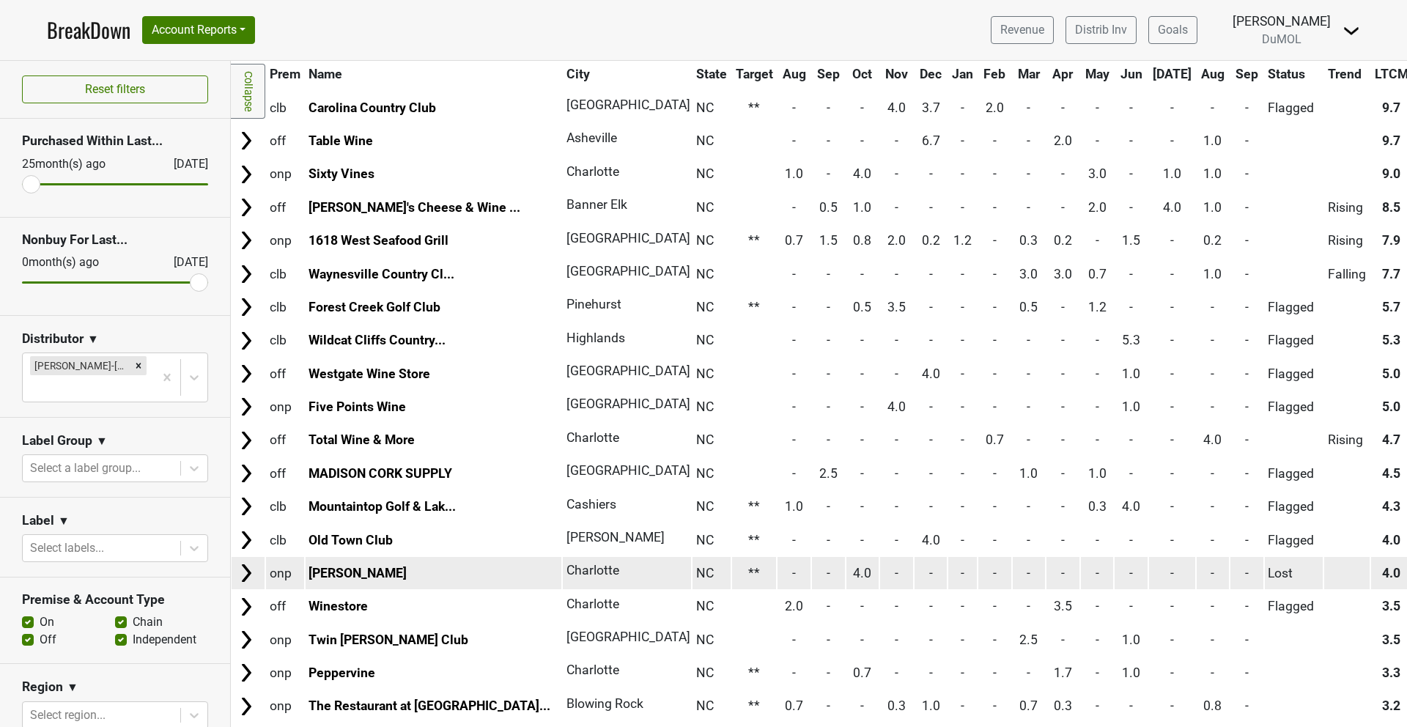
click at [242, 576] on img at bounding box center [246, 573] width 22 height 22
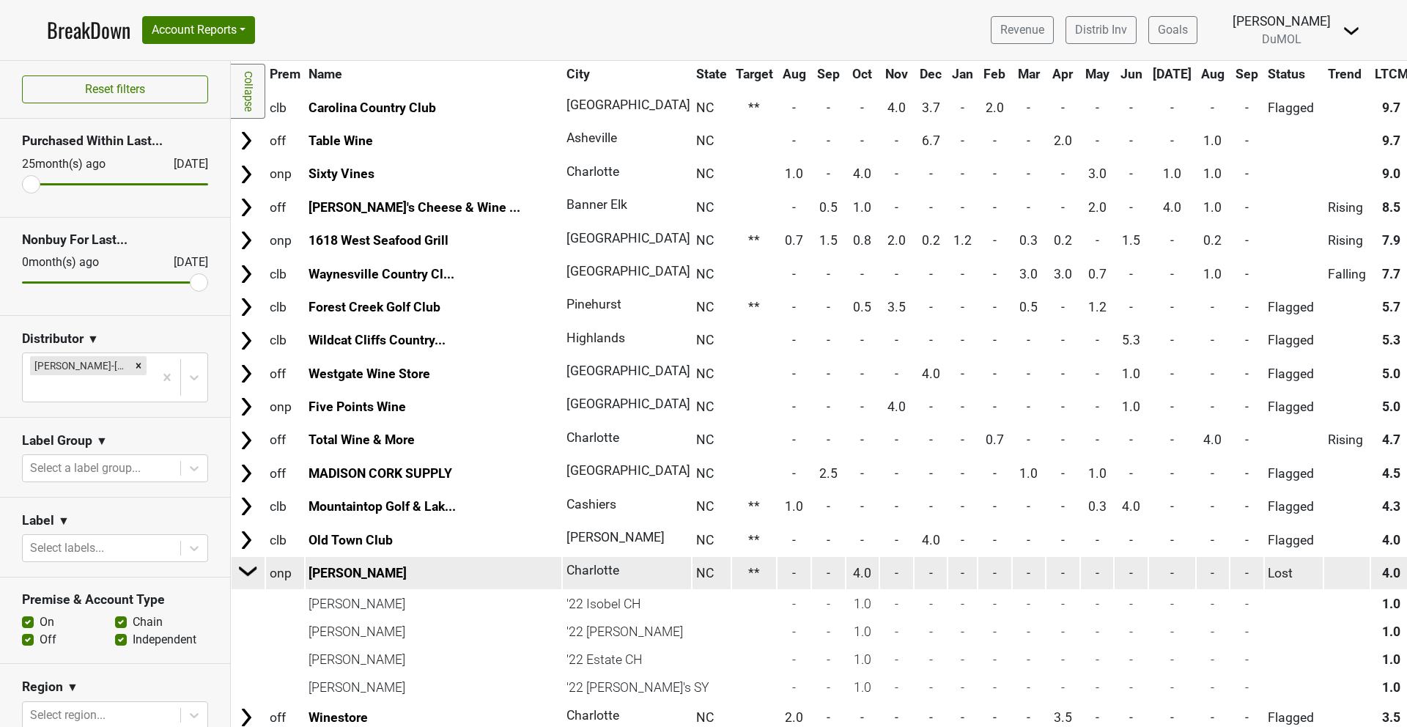
click at [242, 576] on img at bounding box center [248, 571] width 22 height 22
